Goal: Task Accomplishment & Management: Complete application form

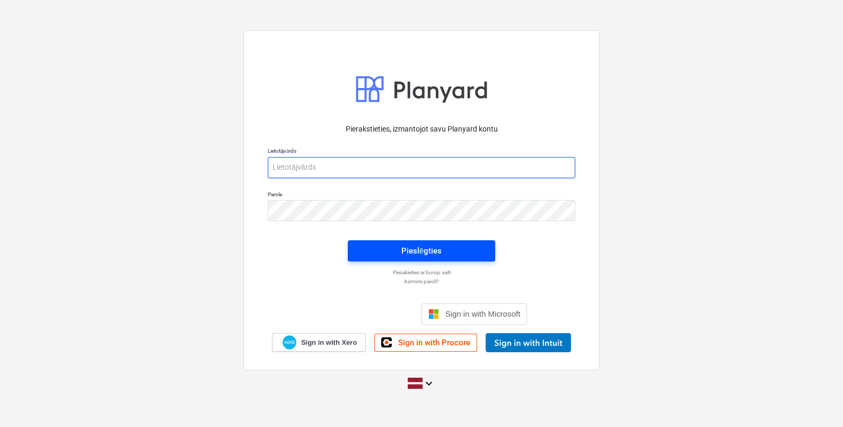
type input "beate.bardina@bonava.com"
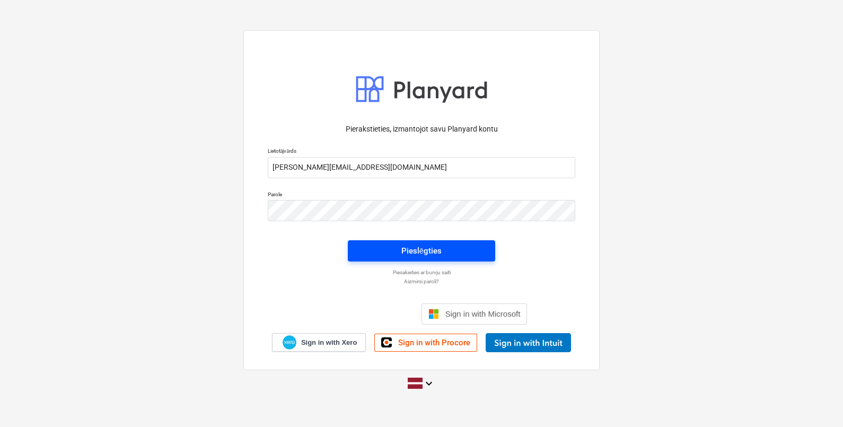
click at [467, 253] on span "Pieslēgties" at bounding box center [422, 251] width 122 height 14
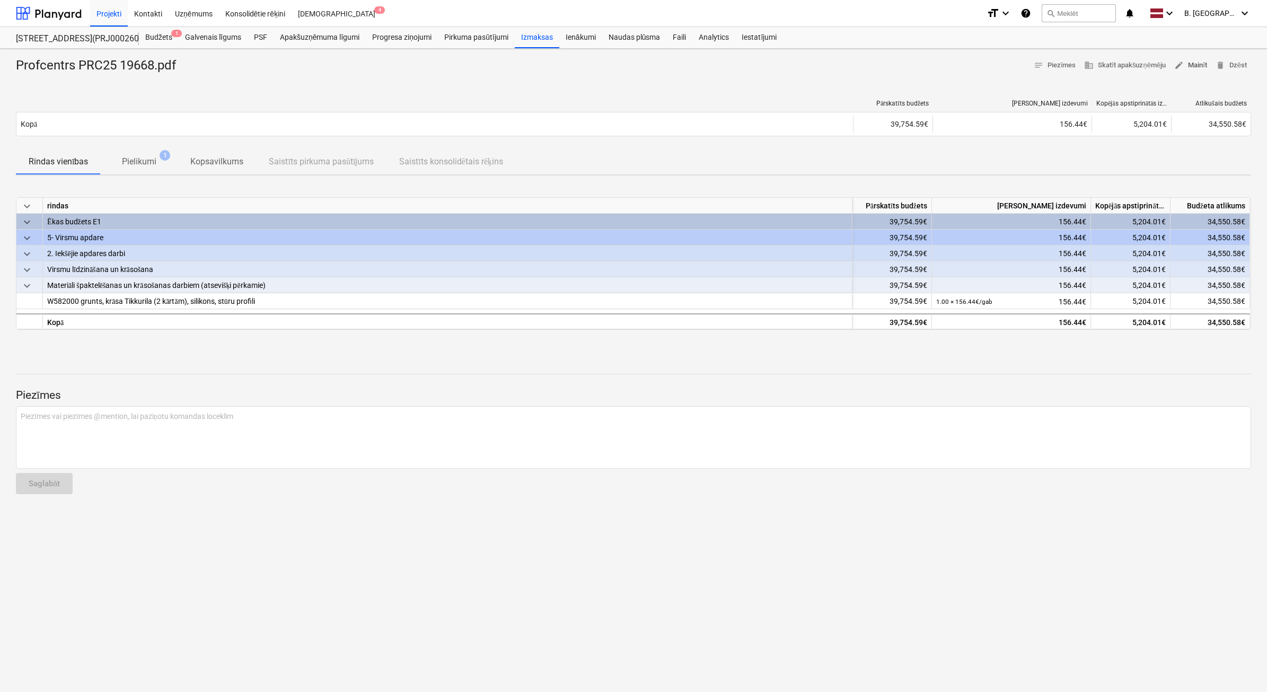
click at [843, 65] on span "edit Mainīt" at bounding box center [1191, 65] width 33 height 12
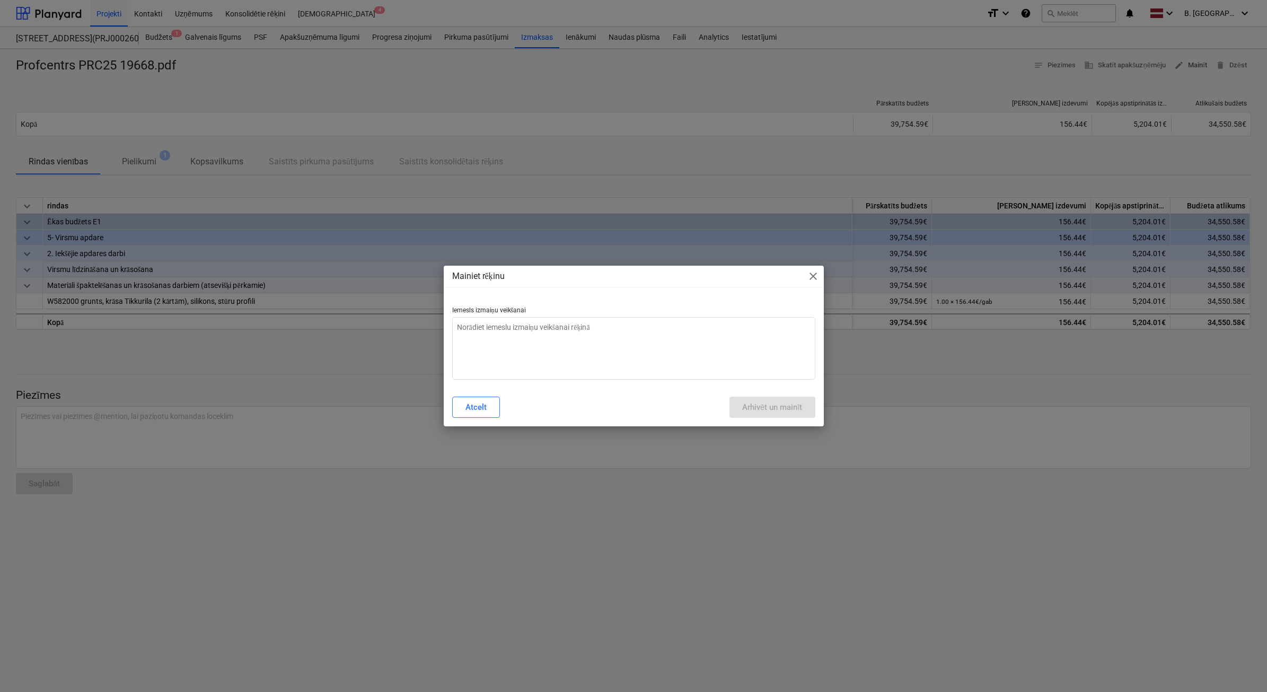
type textarea "x"
click at [722, 348] on textarea at bounding box center [633, 348] width 363 height 63
type textarea "n"
type textarea "x"
type textarea "ne"
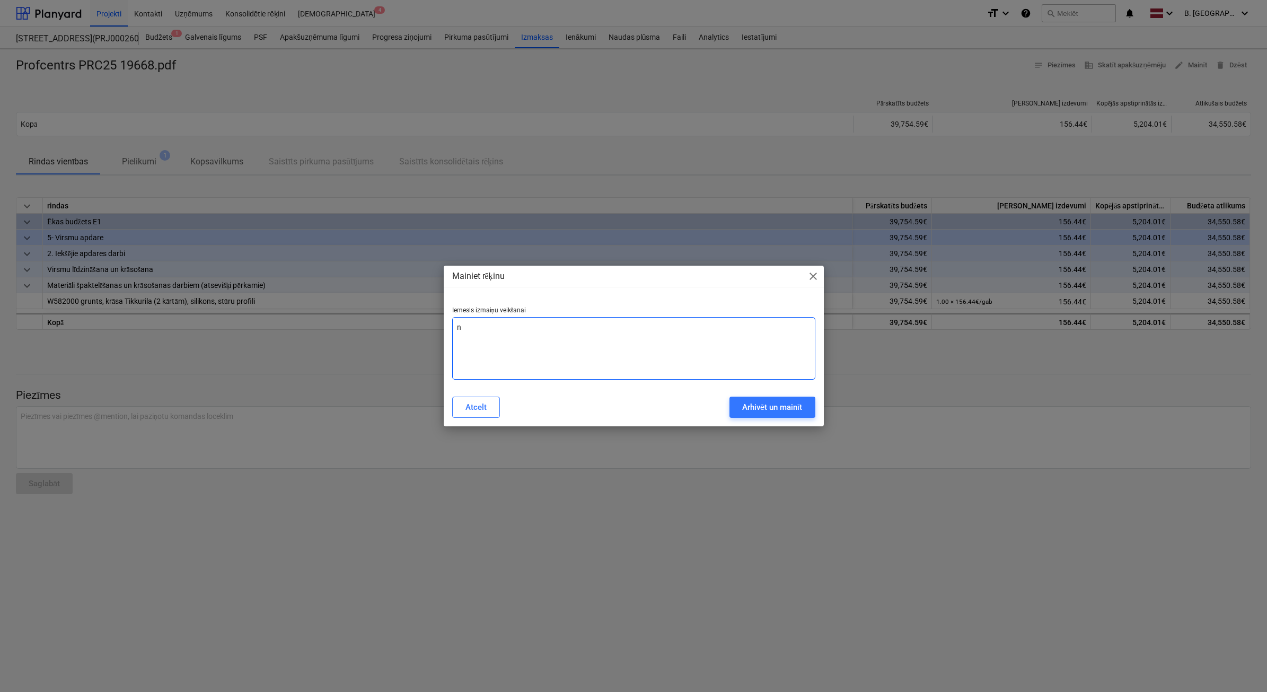
type textarea "x"
type textarea "nep"
type textarea "x"
type textarea "nepa"
type textarea "x"
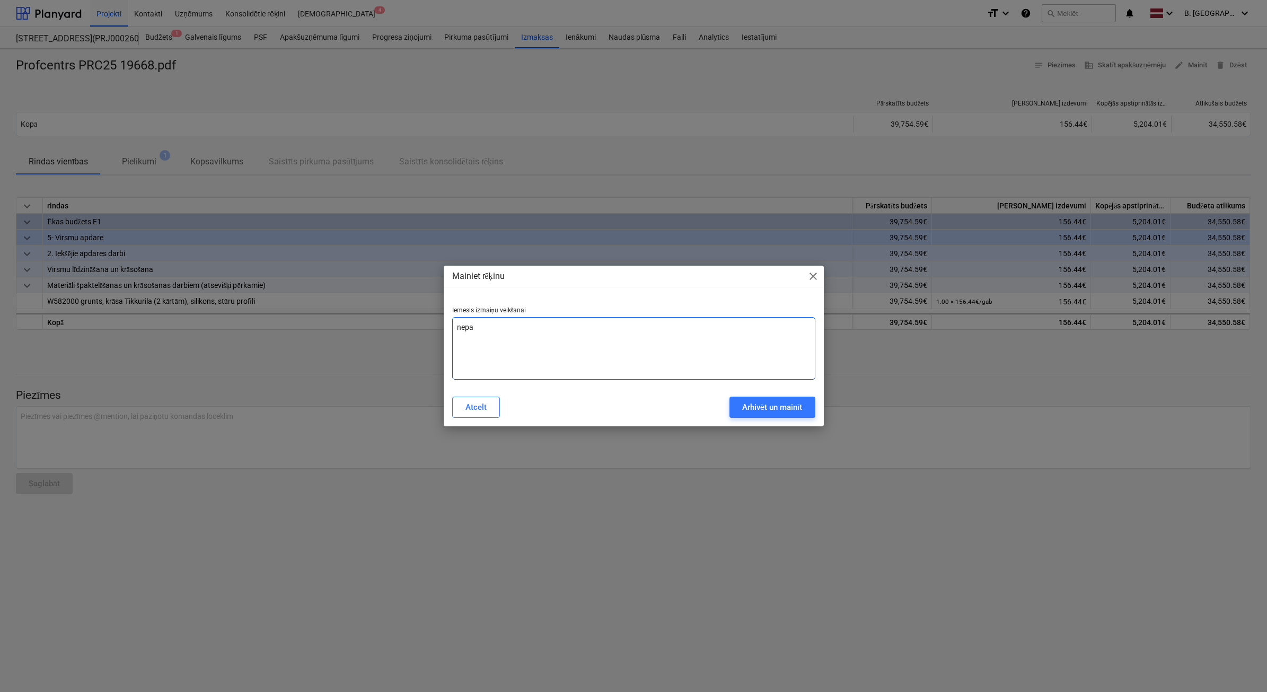
type textarea "nepar"
type textarea "x"
type textarea "nepare"
type textarea "x"
type textarea "neparei"
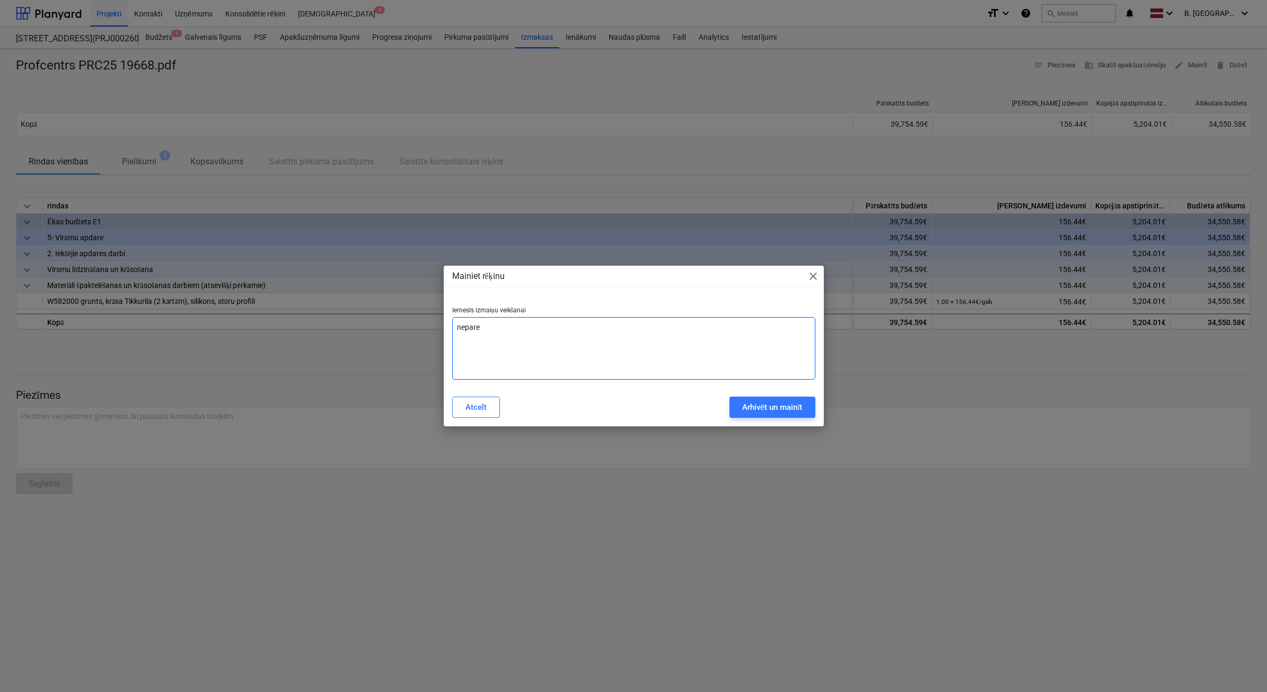
type textarea "x"
type textarea "nepareiz"
type textarea "x"
type textarea "nepareiza"
type textarea "x"
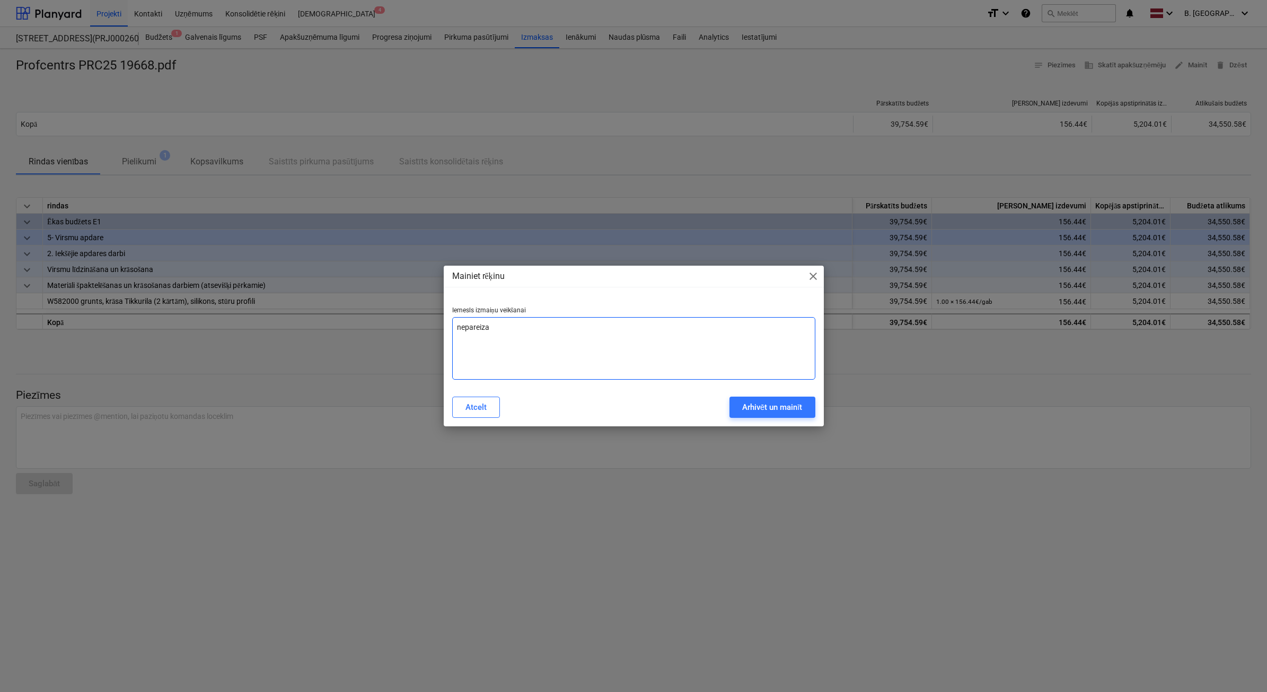
type textarea "nepareiza"
type textarea "x"
type textarea "nepareiza s"
type textarea "x"
type textarea "nepareiza su"
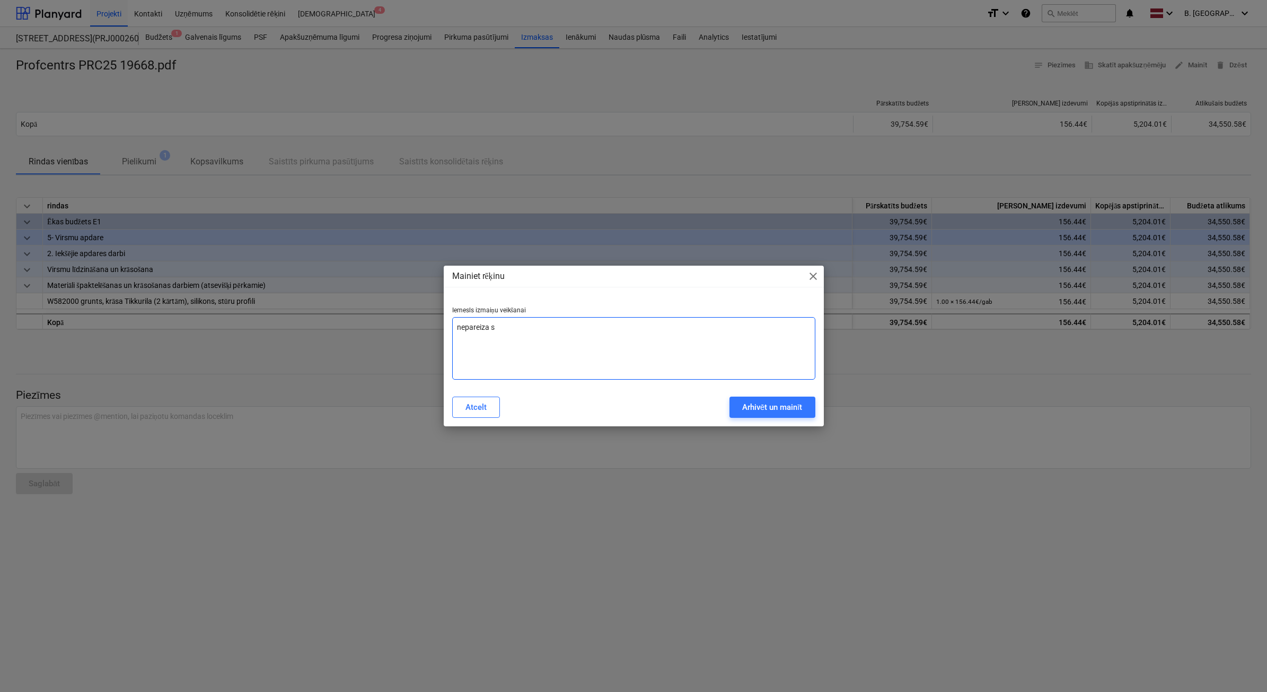
type textarea "x"
type textarea "nepareiza sum"
type textarea "x"
type textarea "nepareiza summ"
type textarea "x"
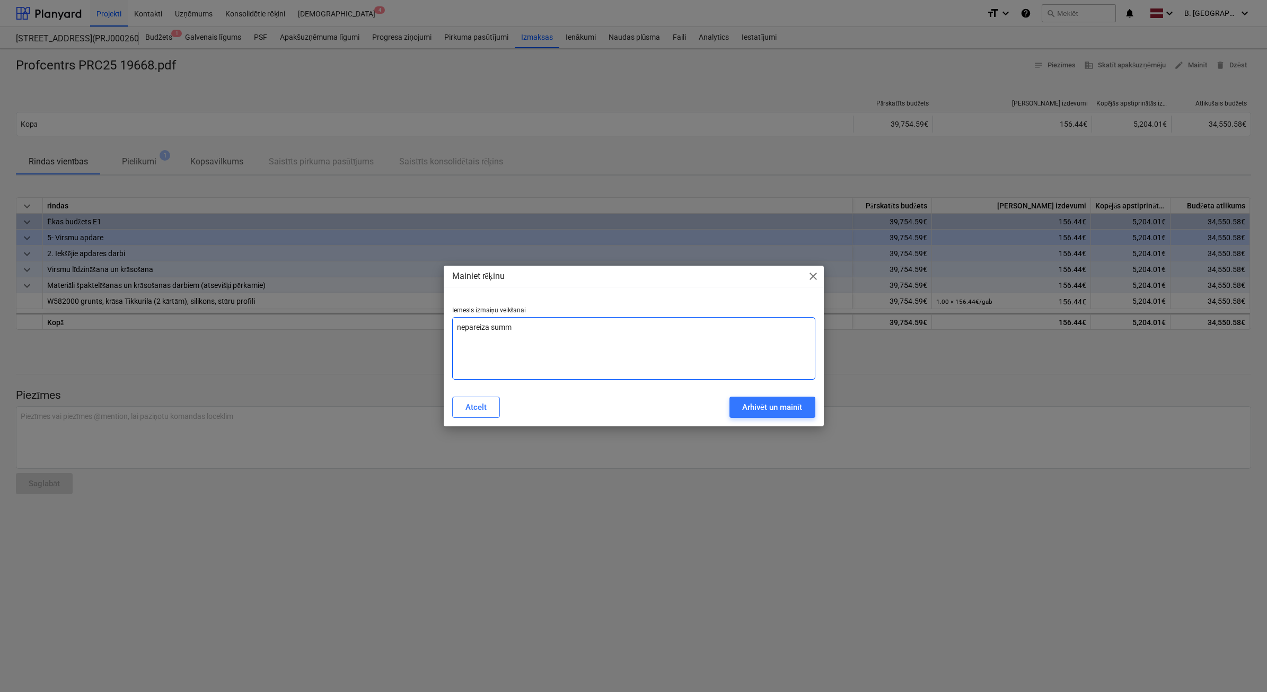
type textarea "nepareiza summa"
type textarea "x"
type textarea "nepareiza summa"
click at [776, 414] on div "Arhivēt un mainīt" at bounding box center [772, 407] width 60 height 14
type textarea "x"
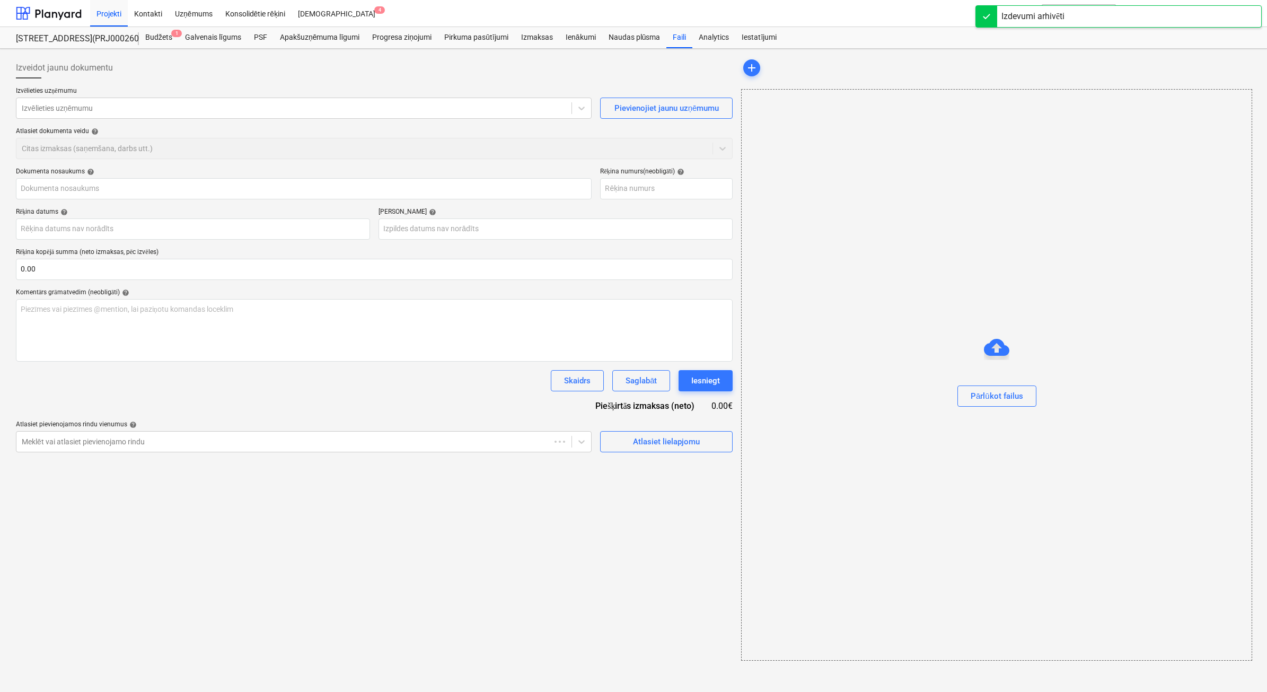
type input "Profcentrs PRC25 19668.pdf"
type input "PRC25 19668"
type input "07 Oct 2025"
type input "06 Dec 2025"
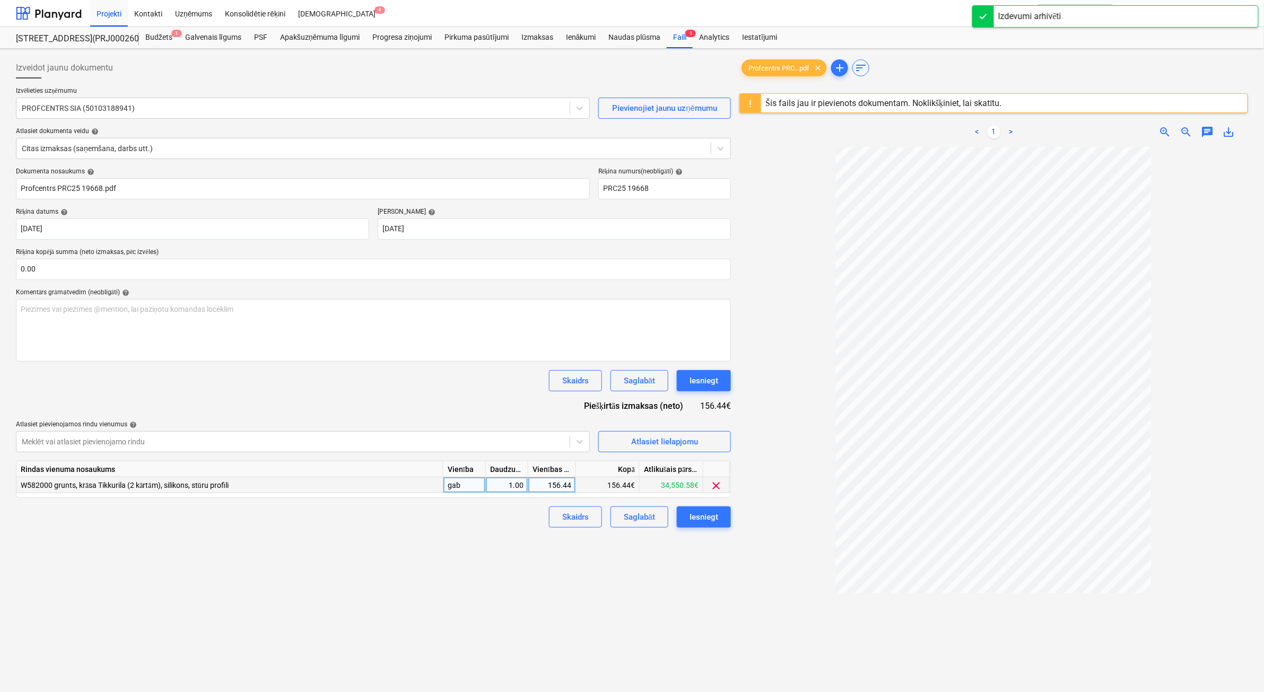
click at [558, 426] on div "156.44" at bounding box center [551, 485] width 39 height 16
click at [557, 426] on input "156.44" at bounding box center [551, 484] width 47 height 15
click at [558, 426] on input "156.44" at bounding box center [551, 484] width 47 height 15
click at [559, 426] on input "156.44" at bounding box center [551, 484] width 47 height 15
click at [561, 426] on input "156.44" at bounding box center [551, 484] width 47 height 15
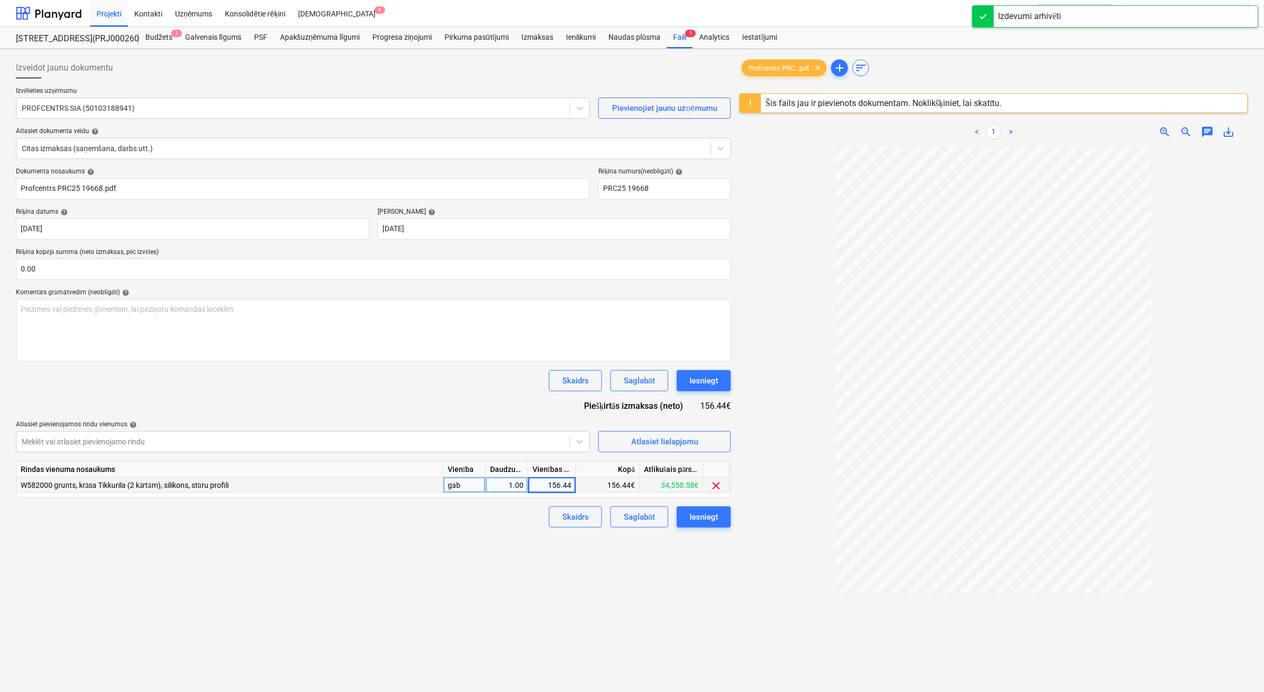
click at [561, 426] on input "156.44" at bounding box center [551, 484] width 47 height 15
type input "155.44"
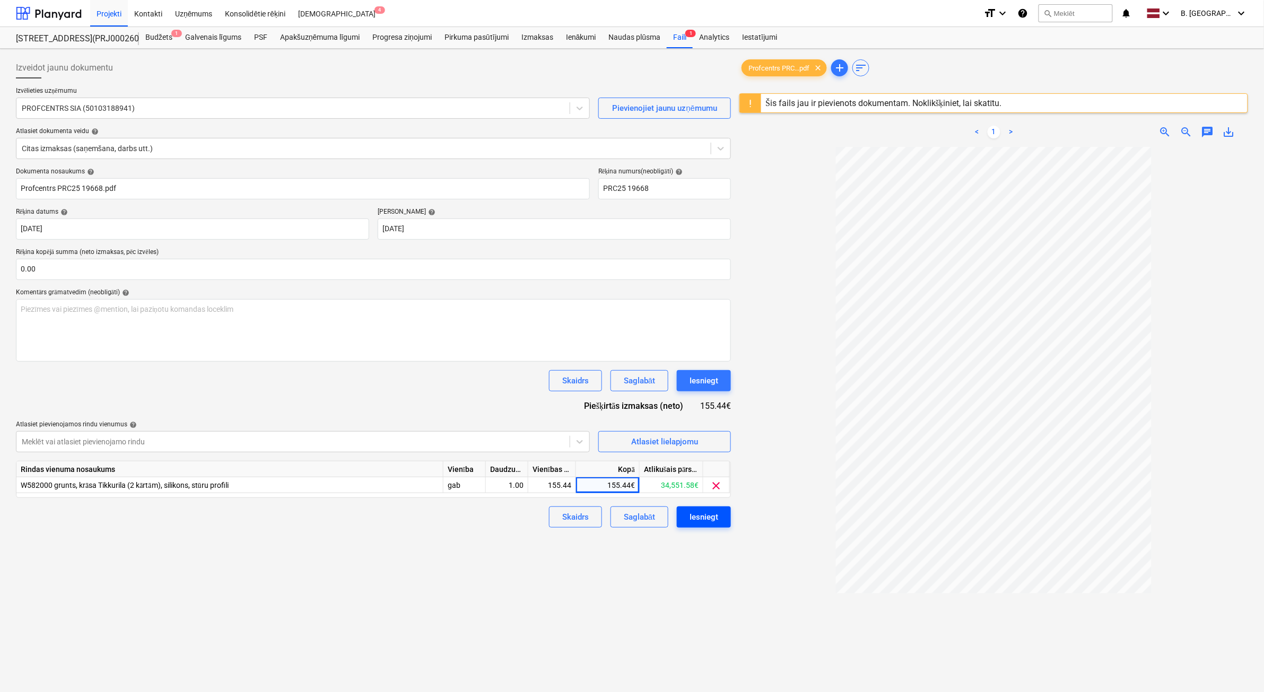
click at [684, 426] on button "Iesniegt" at bounding box center [704, 516] width 54 height 21
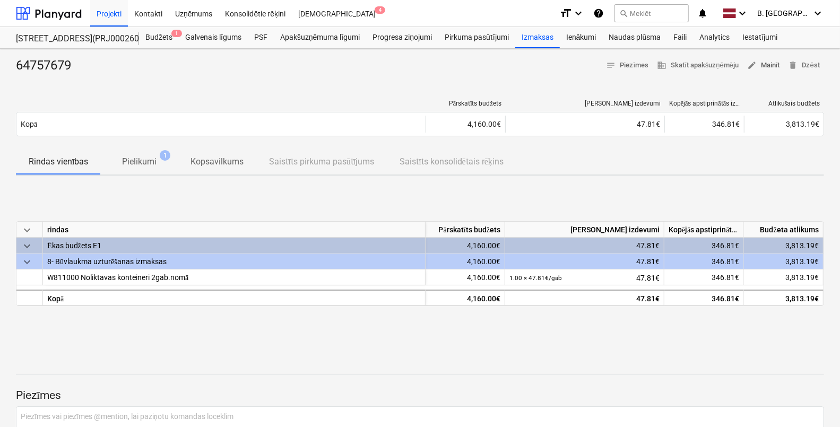
click at [753, 64] on span "edit" at bounding box center [752, 65] width 10 height 10
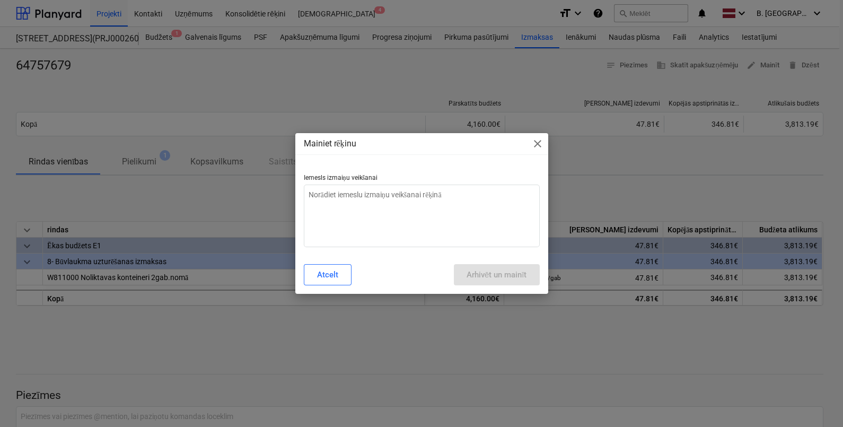
type textarea "x"
click at [396, 229] on textarea at bounding box center [422, 216] width 236 height 63
type textarea "n"
type textarea "x"
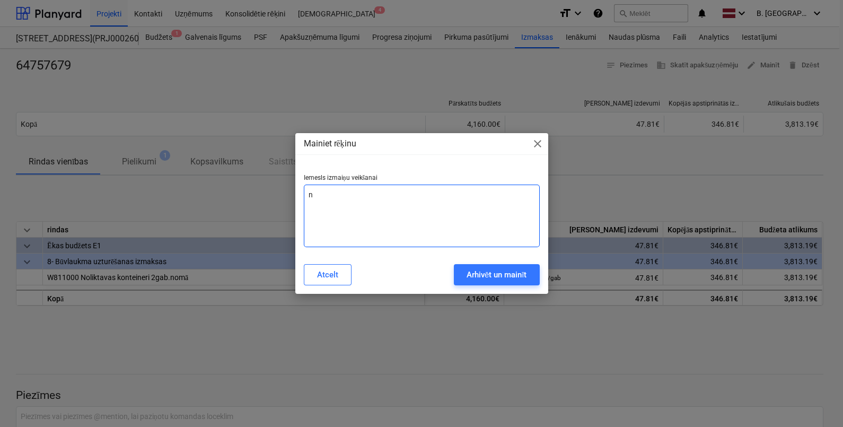
type textarea "ne"
type textarea "x"
type textarea "nep"
type textarea "x"
type textarea "nepa"
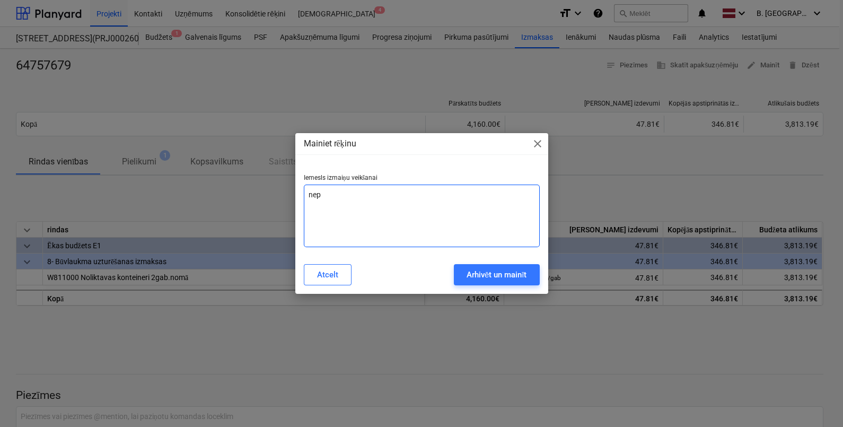
type textarea "x"
type textarea "nepar"
type textarea "x"
type textarea "nepare"
type textarea "x"
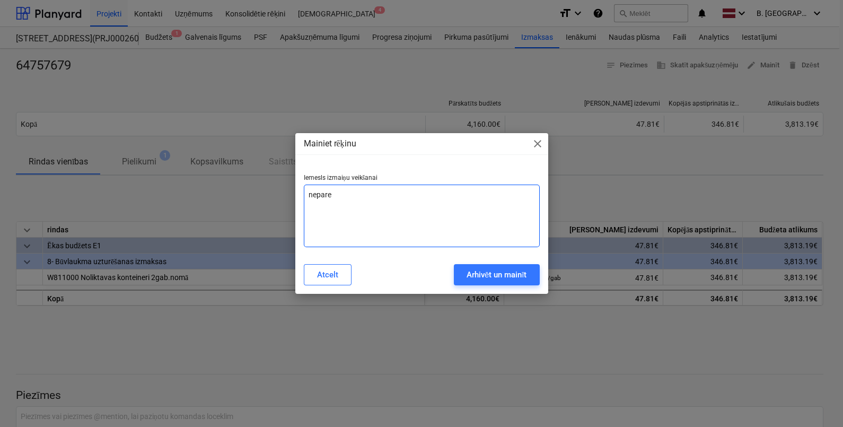
type textarea "neparei"
type textarea "x"
type textarea "nepareiz"
type textarea "x"
type textarea "nepareiza"
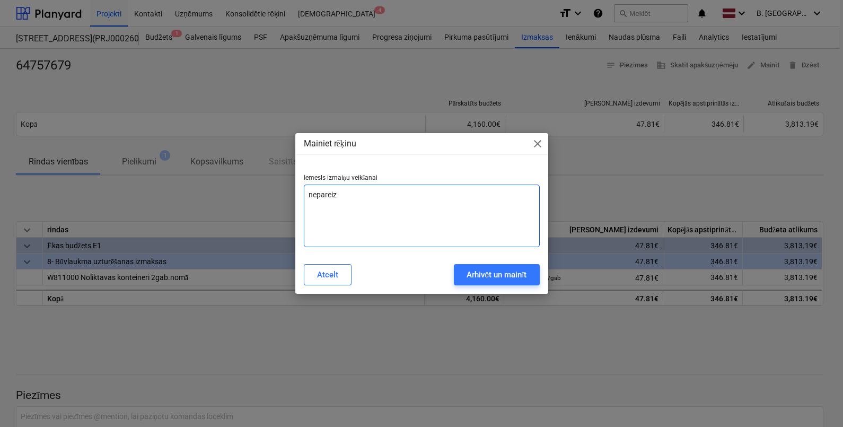
type textarea "x"
type textarea "nepareiza"
type textarea "x"
type textarea "nepareiza s"
type textarea "x"
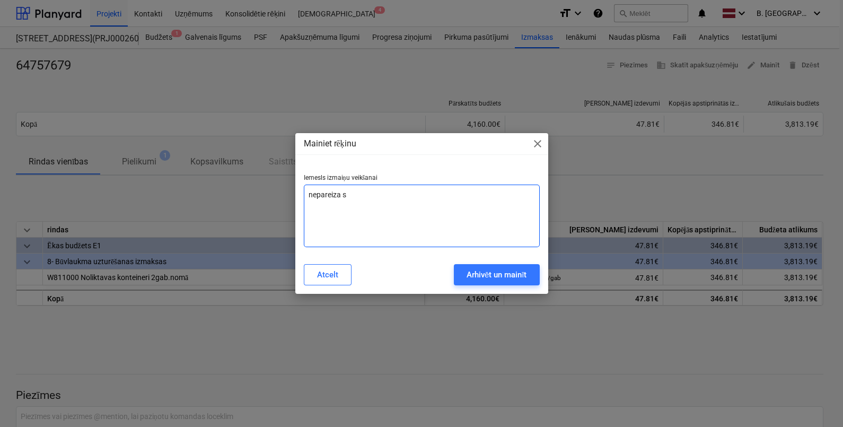
type textarea "nepareiza su"
type textarea "x"
type textarea "nepareiza su,"
type textarea "x"
type textarea "nepareiza su"
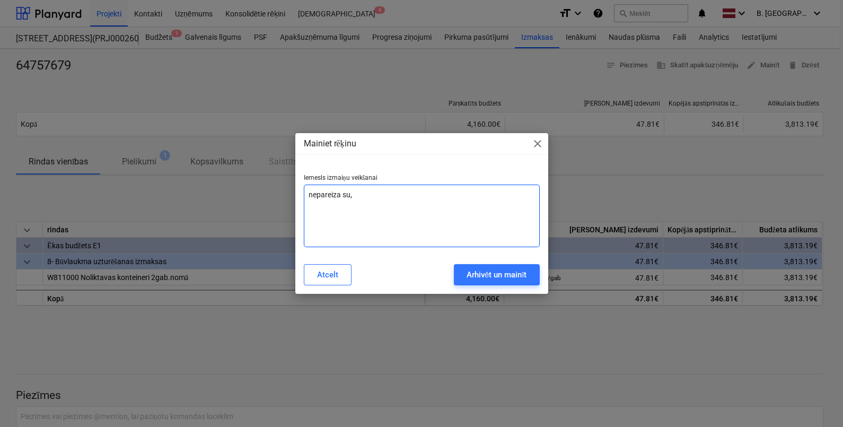
type textarea "x"
type textarea "nepareiza sum"
type textarea "x"
type textarea "nepareiza summ"
type textarea "x"
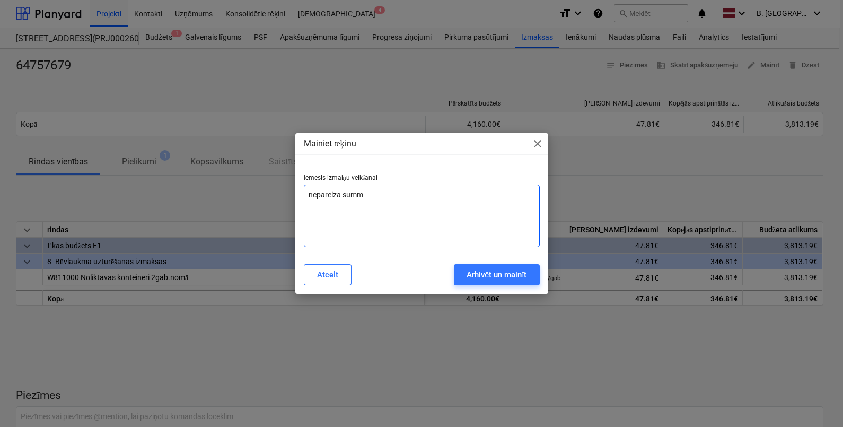
type textarea "nepareiza summa"
type textarea "x"
type textarea "nepareiza summa"
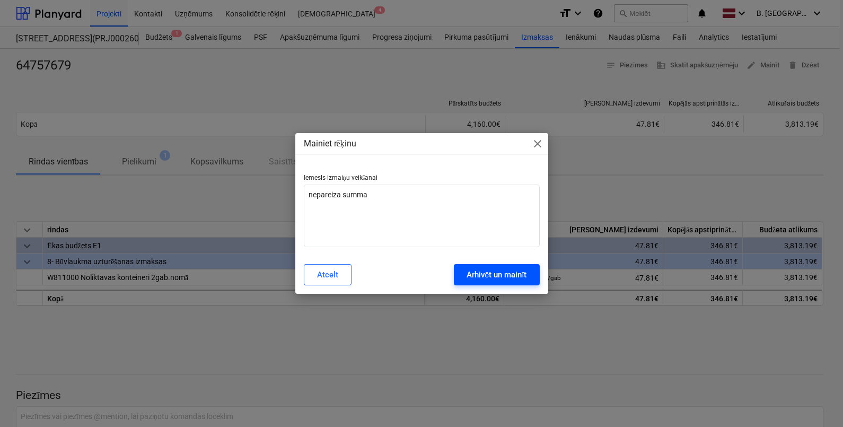
click at [470, 265] on div "Atcelt Arhivēt un mainīt" at bounding box center [422, 275] width 249 height 30
click at [469, 273] on div "Arhivēt un mainīt" at bounding box center [497, 275] width 60 height 14
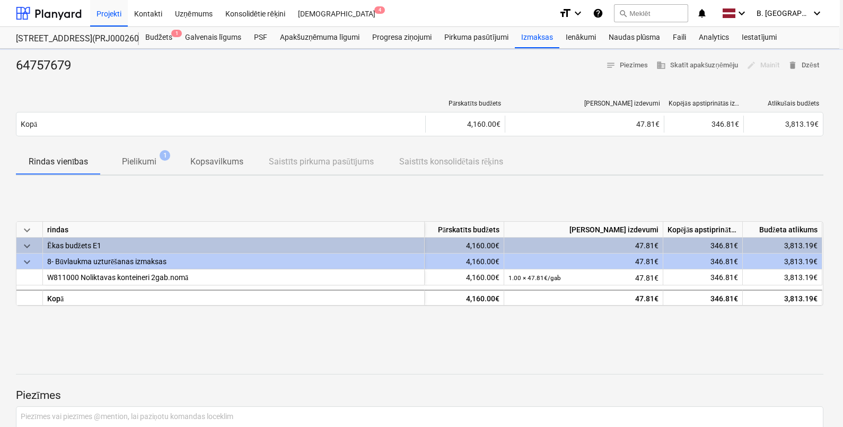
type textarea "x"
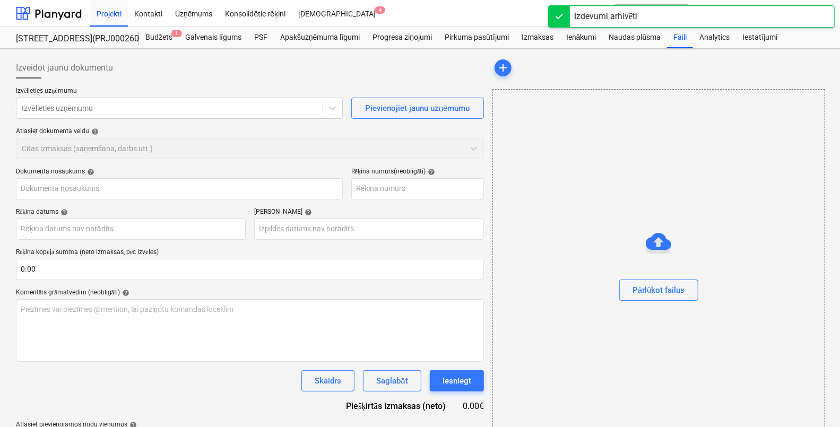
type input "64757679"
type input "02 Oct 2025"
type input "01 Nov 2025"
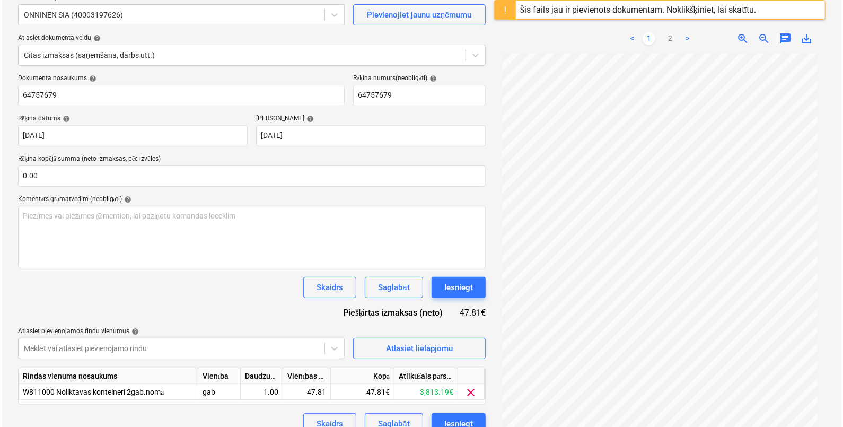
scroll to position [125, 0]
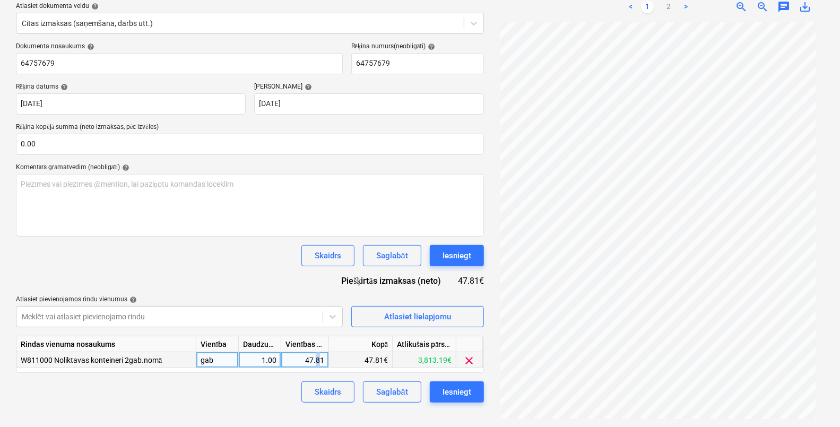
click at [319, 359] on div "47.81" at bounding box center [304, 360] width 39 height 16
drag, startPoint x: 290, startPoint y: 359, endPoint x: 378, endPoint y: 358, distance: 88.0
click at [0, 0] on div "W811000 Noliktavas konteineri 2gab.nomā gab 1.00 6 47.81€ 3,813.19€ clear" at bounding box center [0, 0] width 0 height 0
type input "47.61"
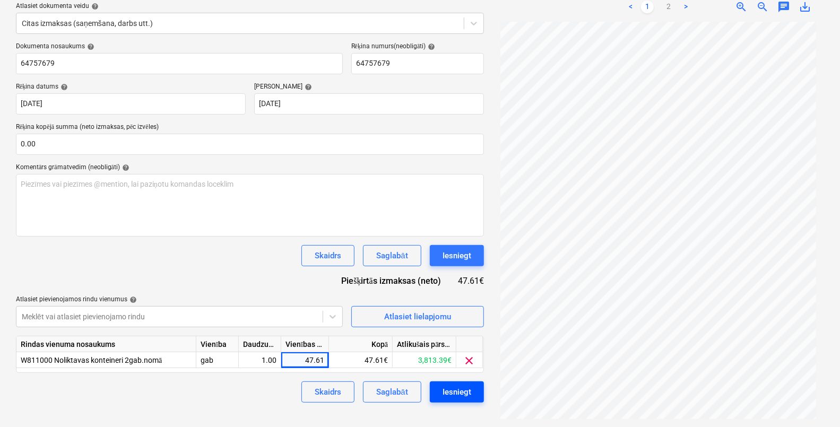
click at [462, 394] on div "Iesniegt" at bounding box center [456, 392] width 29 height 14
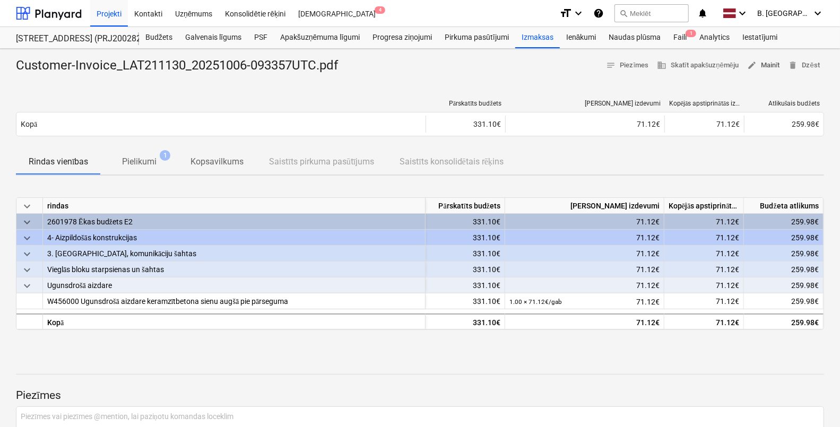
click at [773, 57] on div "Customer-Invoice_LAT211130_20251006-093357UTC.pdf notes Piezīmes business Skatī…" at bounding box center [420, 280] width 840 height 462
click at [772, 61] on span "edit Mainīt" at bounding box center [763, 65] width 33 height 12
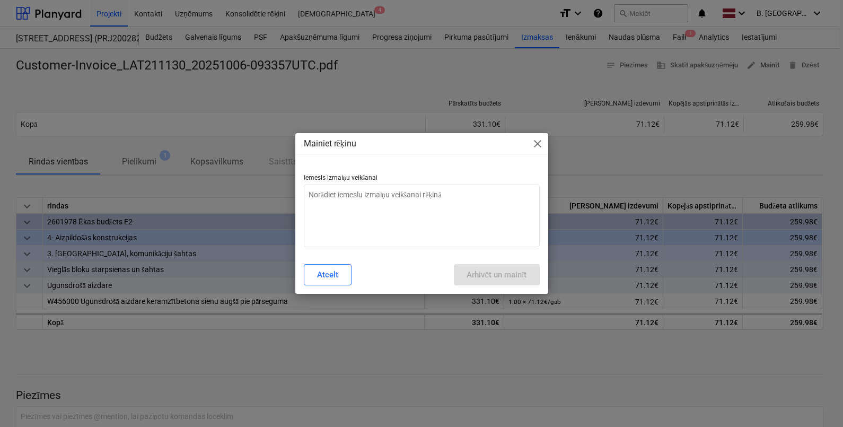
type textarea "x"
click at [361, 230] on textarea at bounding box center [422, 216] width 236 height 63
type textarea "N"
type textarea "x"
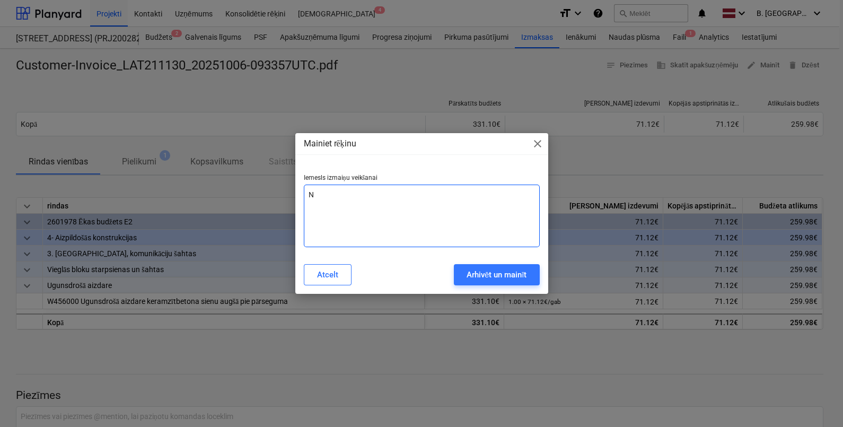
type textarea "Ne"
type textarea "x"
type textarea "Nep"
type textarea "x"
type textarea "Nepa"
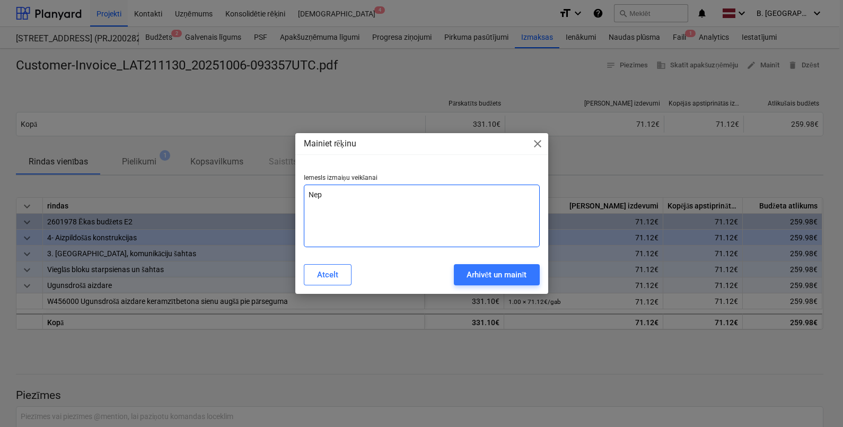
type textarea "x"
type textarea "Nepar"
type textarea "x"
type textarea "Nepare"
type textarea "x"
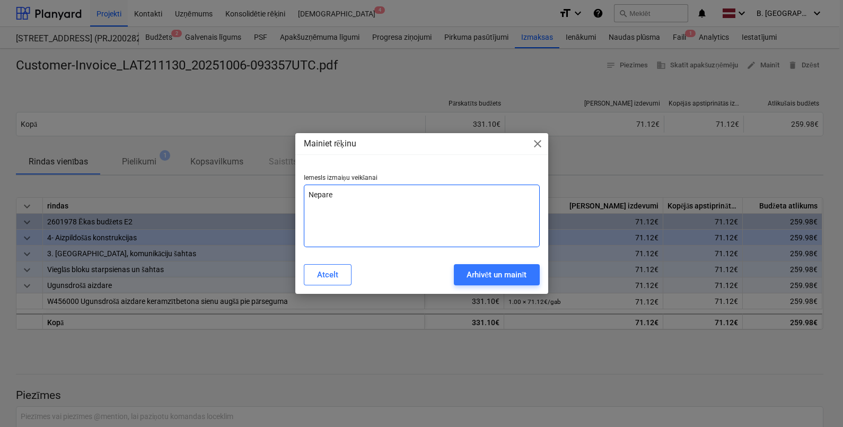
type textarea "Neparei"
type textarea "x"
type textarea "Nepareiz"
type textarea "x"
type textarea "Nepareiza"
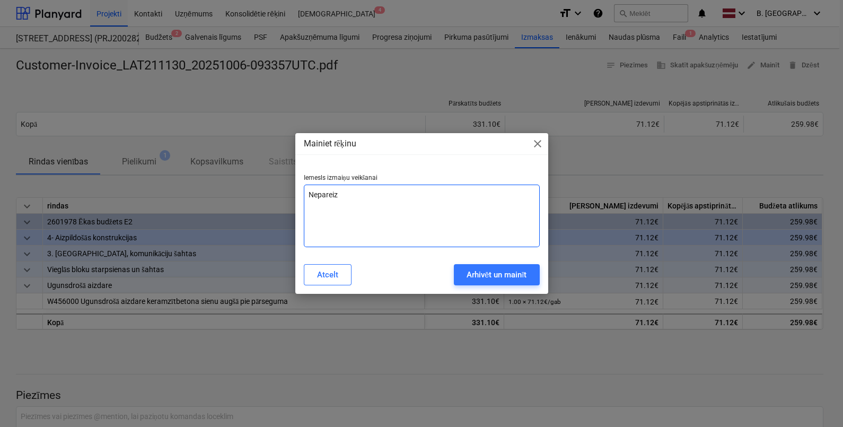
type textarea "x"
type textarea "Nepareiza"
type textarea "x"
type textarea "Nepareiza s"
type textarea "x"
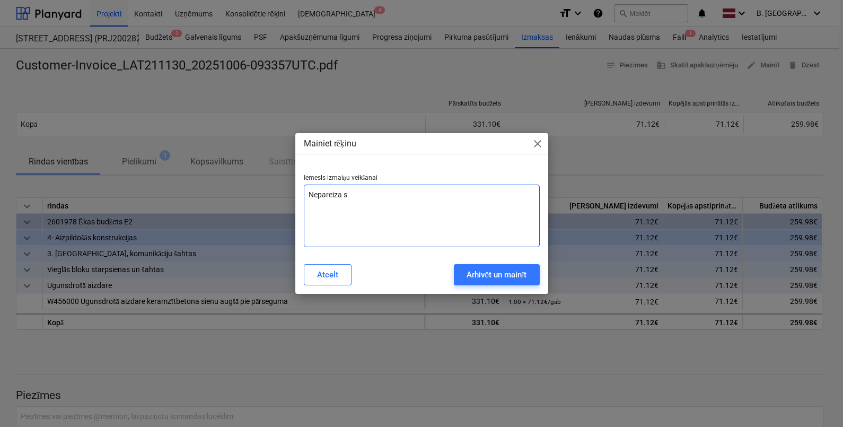
type textarea "Nepareiza su"
type textarea "x"
type textarea "Nepareiza sum"
type textarea "x"
type textarea "Nepareiza summ"
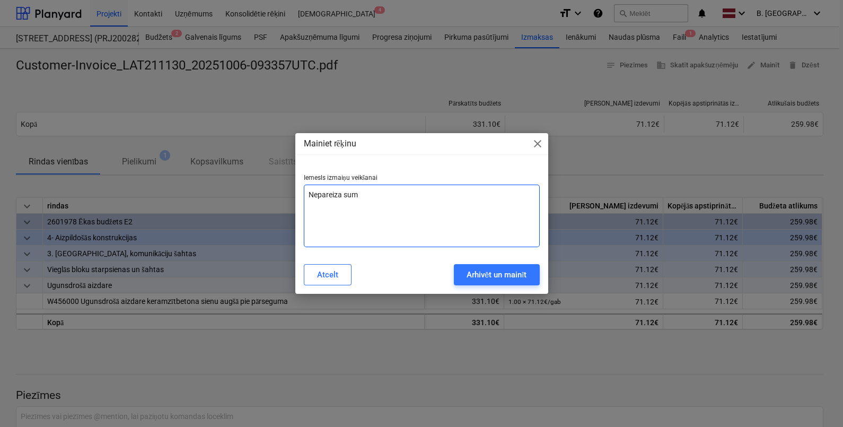
type textarea "x"
type textarea "Nepareiza summa"
type textarea "x"
type textarea "Nepareiza summa"
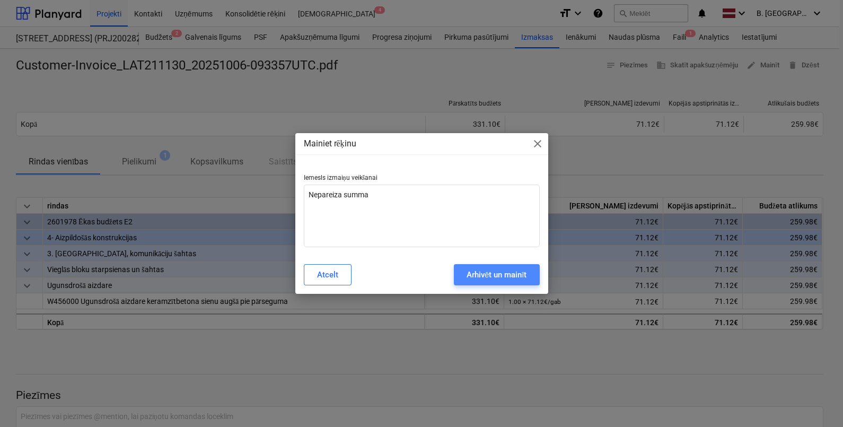
click at [487, 284] on button "Arhivēt un mainīt" at bounding box center [497, 274] width 86 height 21
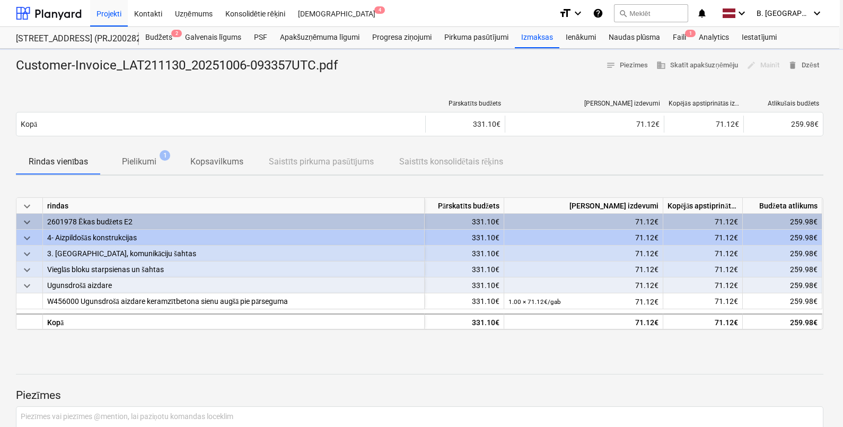
type textarea "x"
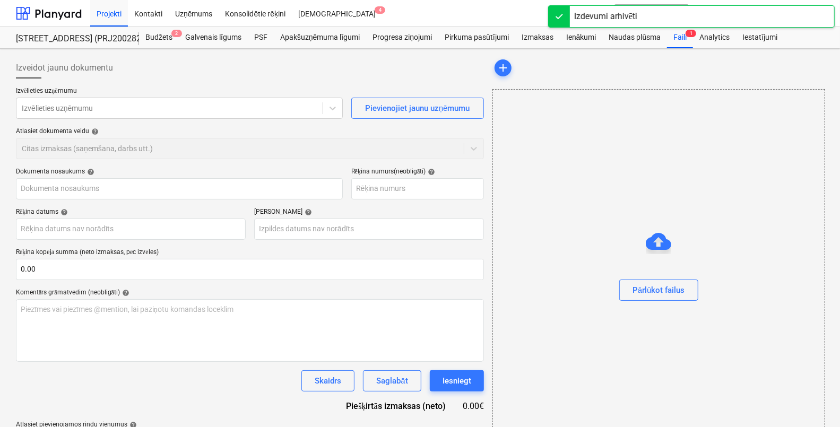
type input "Customer-Invoice_LAT211130_20251006-093357UTC.pdf"
type input "LAT211130"
type input "06 Oct 2025"
type input "05 Dec 2025"
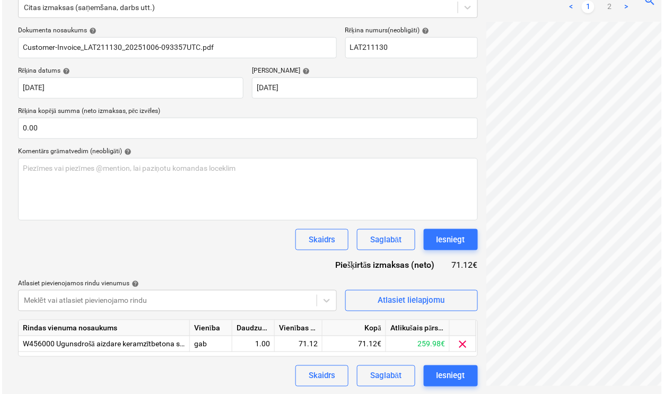
scroll to position [142, 0]
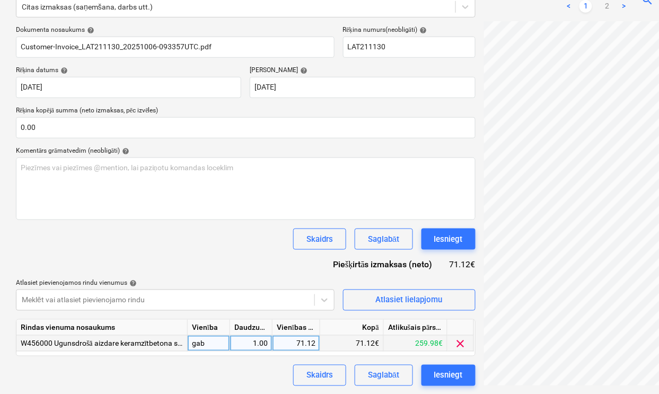
click at [361, 344] on div "71.12€" at bounding box center [352, 344] width 64 height 16
drag, startPoint x: 359, startPoint y: 340, endPoint x: 374, endPoint y: 343, distance: 15.1
click at [374, 343] on div "71.12€" at bounding box center [352, 344] width 64 height 16
click at [374, 344] on div "71.12€" at bounding box center [352, 344] width 64 height 16
click at [355, 347] on div "71.12€" at bounding box center [352, 344] width 64 height 16
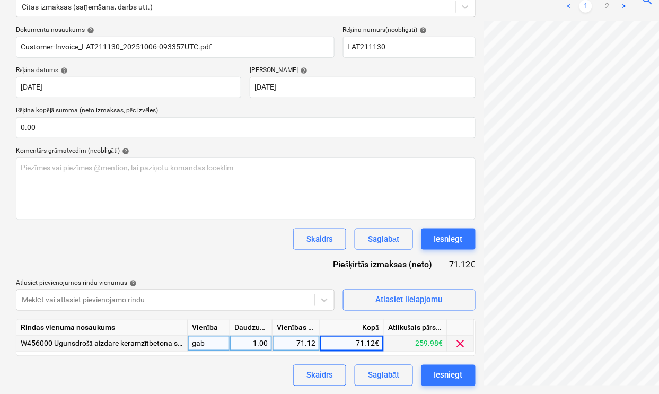
click at [364, 346] on div "71.12€" at bounding box center [352, 344] width 64 height 16
click at [305, 345] on div "71.12" at bounding box center [296, 344] width 39 height 16
type input "73.67"
click at [435, 378] on div "Iesniegt" at bounding box center [448, 376] width 29 height 14
